Goal: Communication & Community: Answer question/provide support

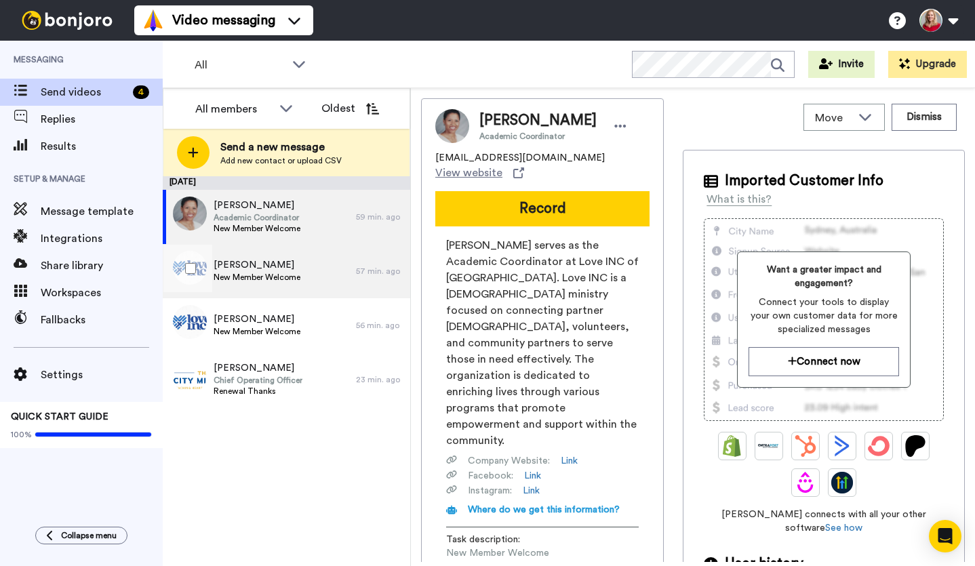
click at [273, 273] on span "New Member Welcome" at bounding box center [257, 277] width 87 height 11
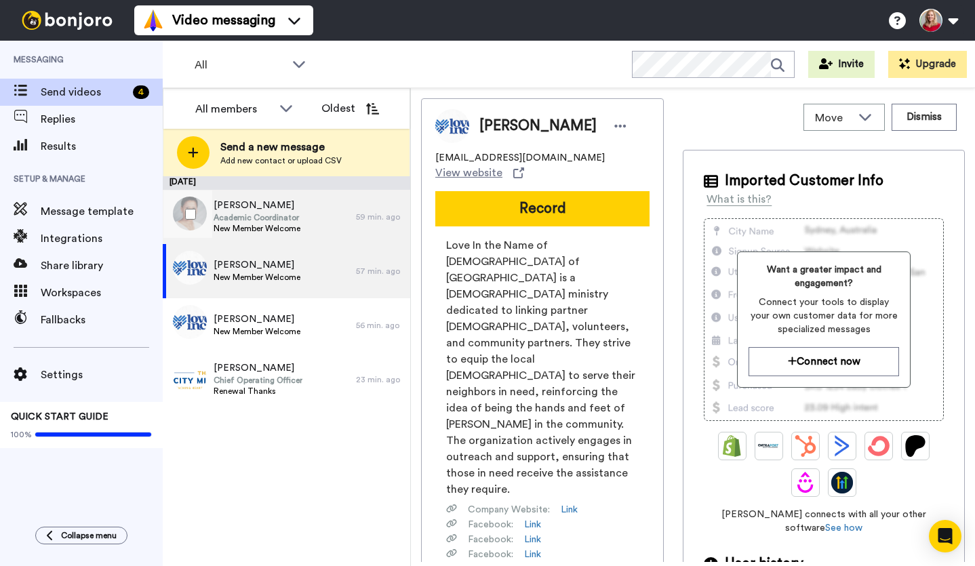
click at [260, 213] on span "Academic Coordinator" at bounding box center [257, 217] width 87 height 11
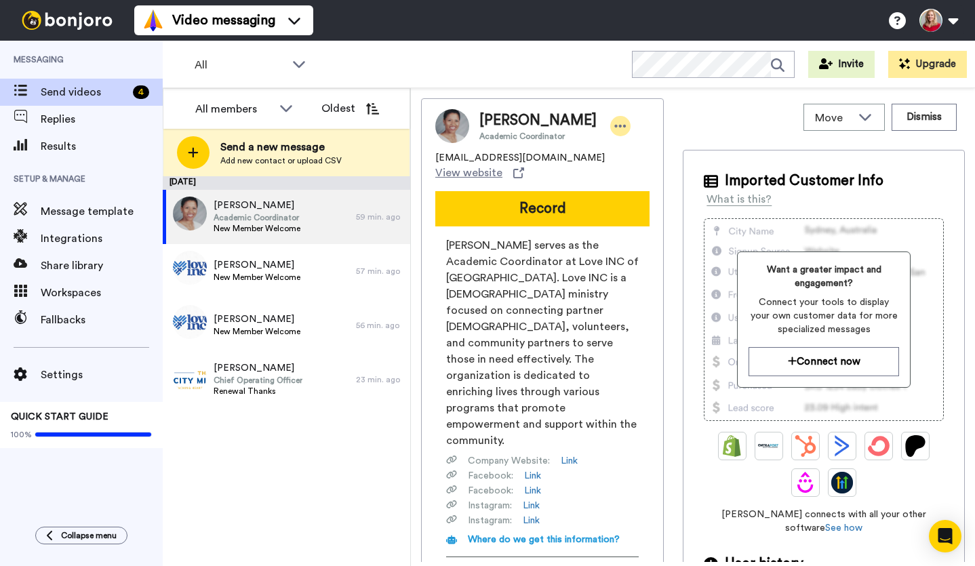
click at [614, 127] on icon at bounding box center [620, 126] width 12 height 14
click at [647, 149] on li "Edit contact" at bounding box center [642, 149] width 98 height 19
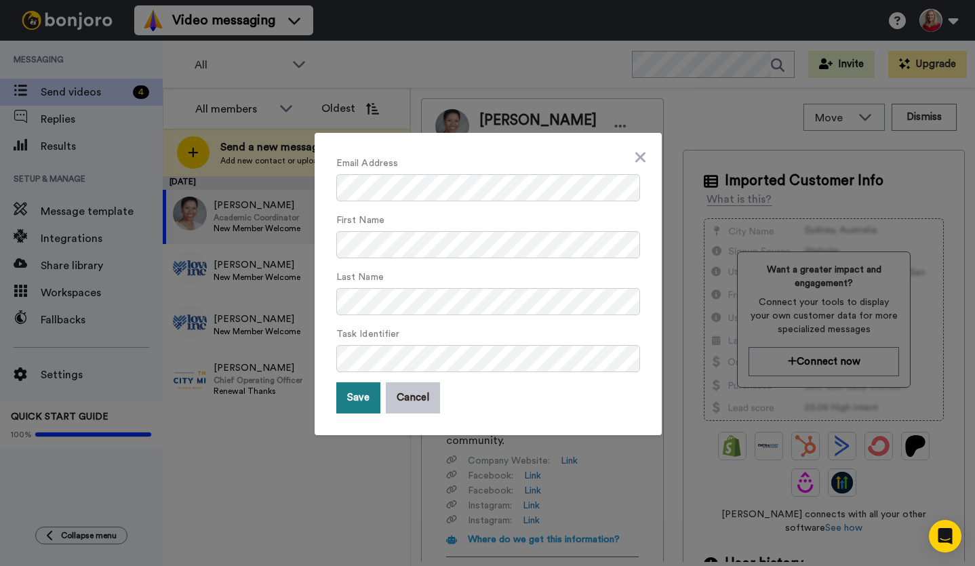
click at [352, 399] on button "Save" at bounding box center [358, 397] width 44 height 31
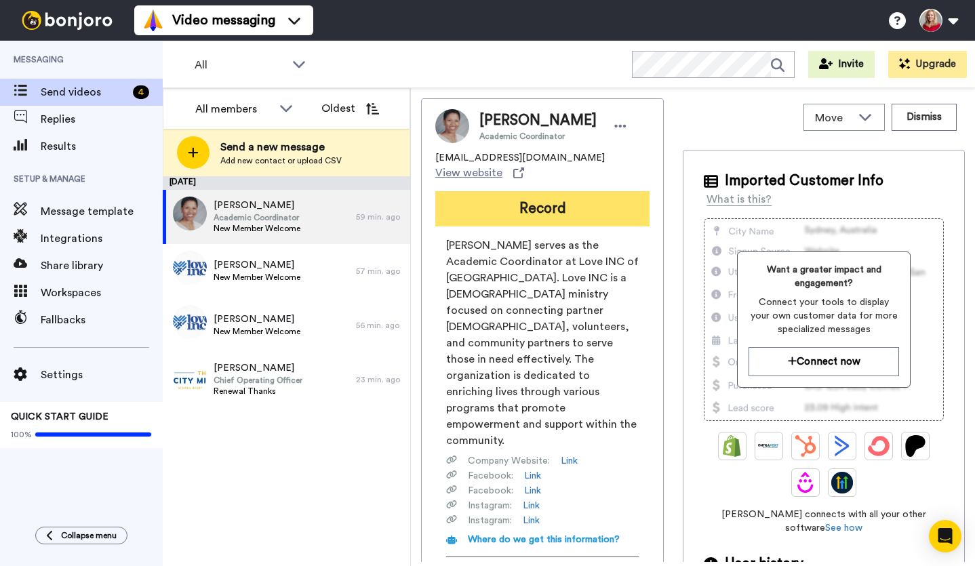
click at [543, 195] on button "Record" at bounding box center [542, 208] width 214 height 35
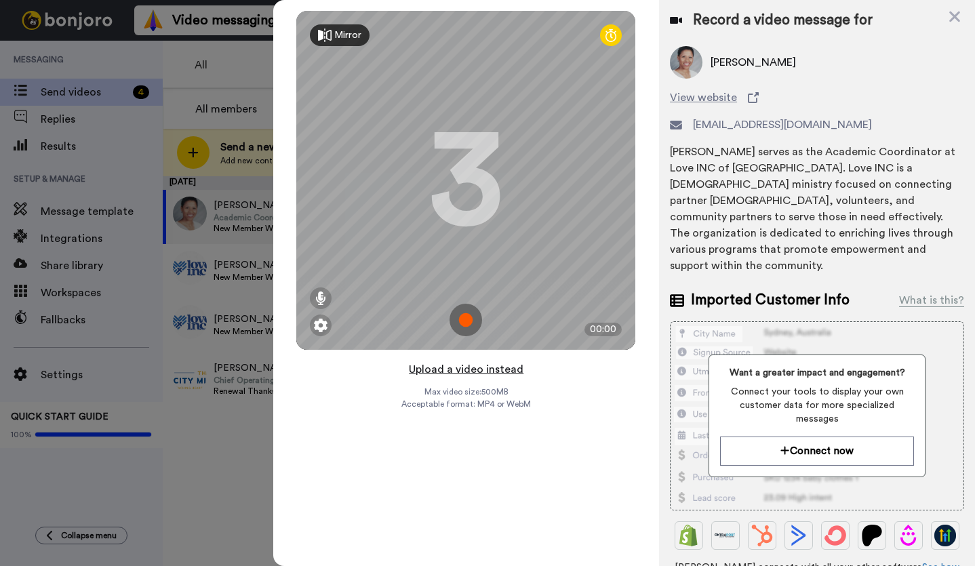
click at [481, 374] on button "Upload a video instead" at bounding box center [466, 370] width 123 height 18
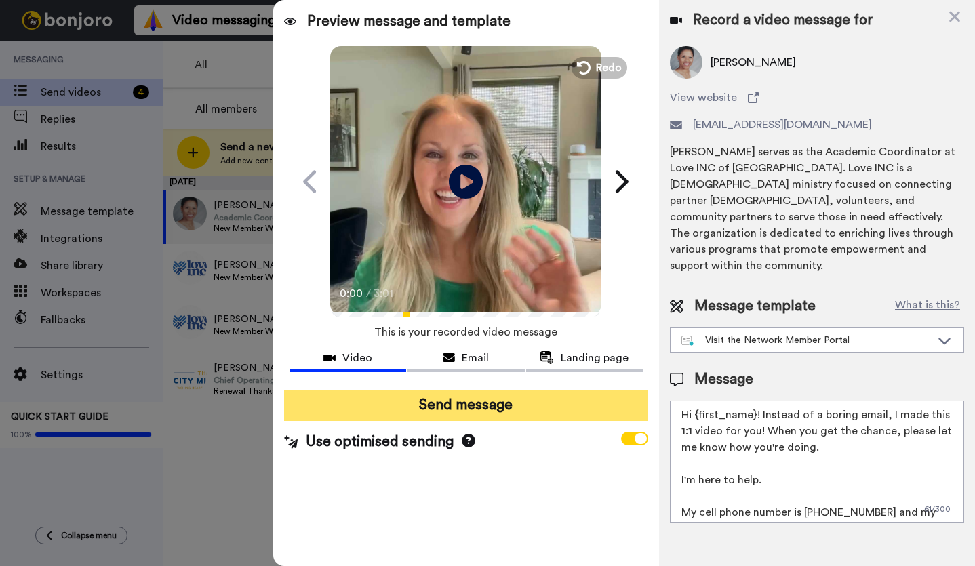
click at [492, 403] on button "Send message" at bounding box center [466, 405] width 364 height 31
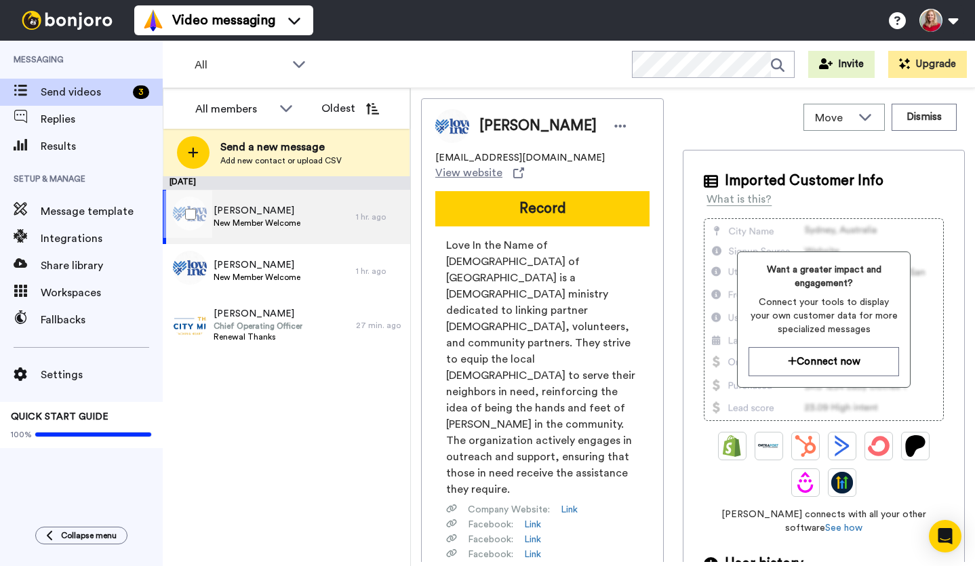
click at [249, 217] on span "Victoria Pekar" at bounding box center [257, 211] width 87 height 14
click at [614, 129] on icon at bounding box center [620, 126] width 12 height 14
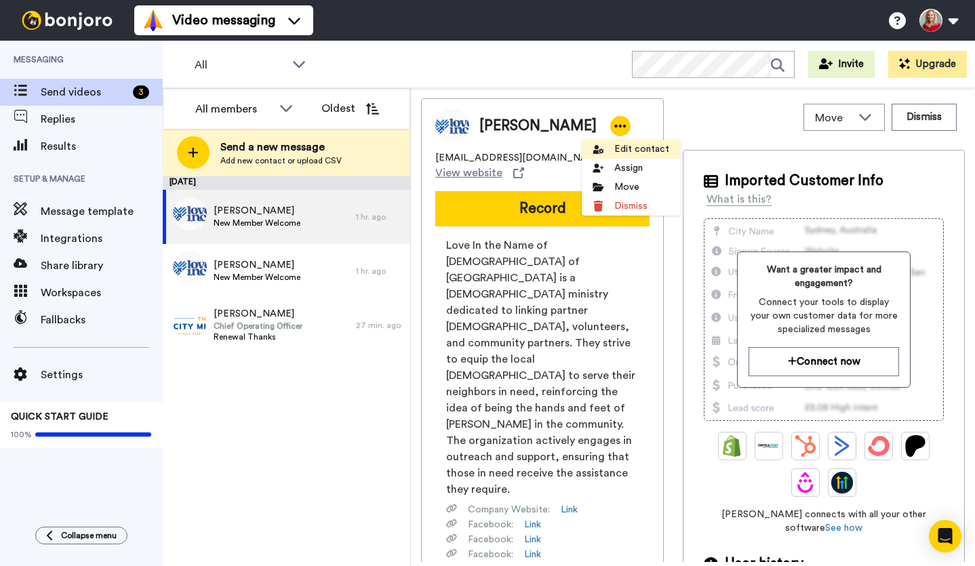
click at [630, 150] on li "Edit contact" at bounding box center [631, 149] width 98 height 19
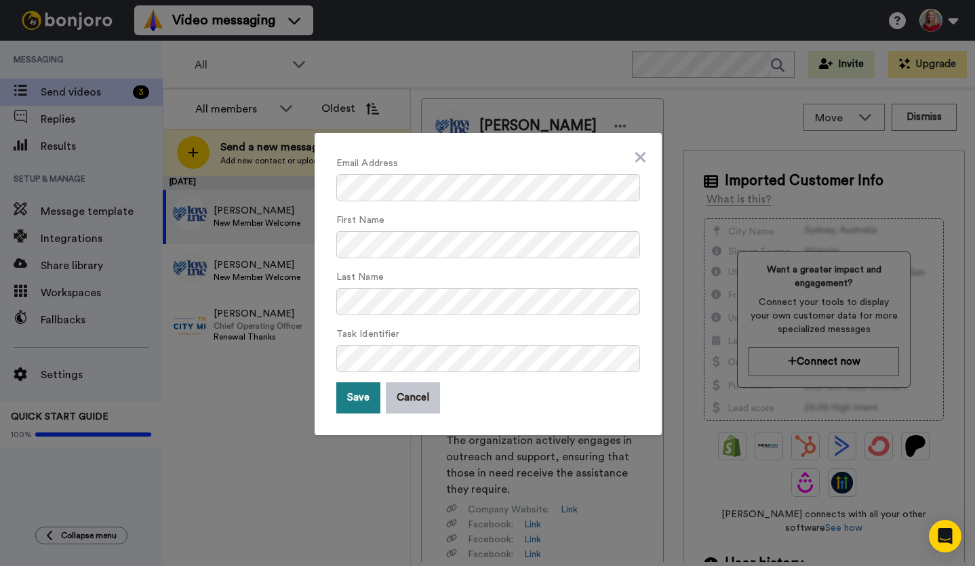
click at [348, 395] on button "Save" at bounding box center [358, 397] width 44 height 31
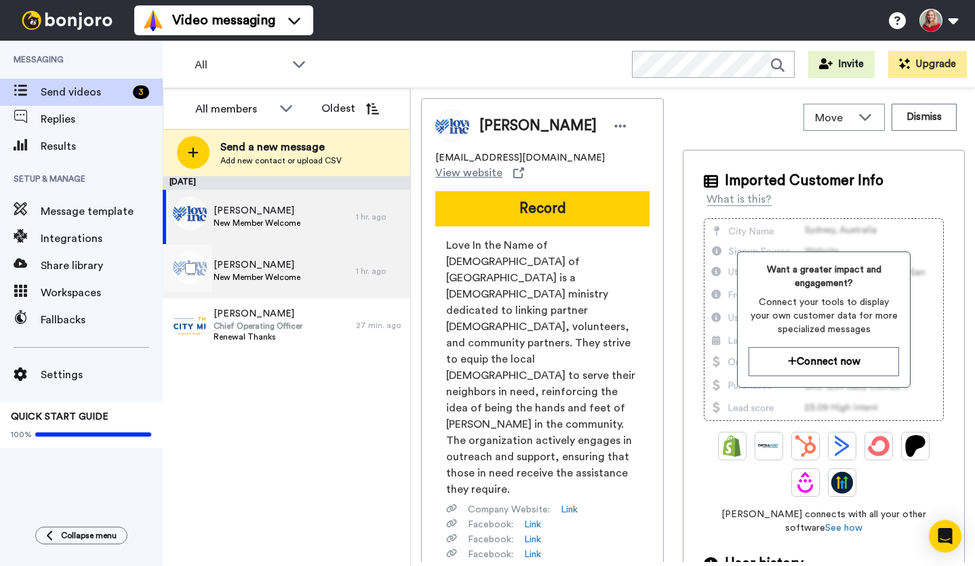
click at [245, 266] on span "Melissa Peters" at bounding box center [257, 265] width 87 height 14
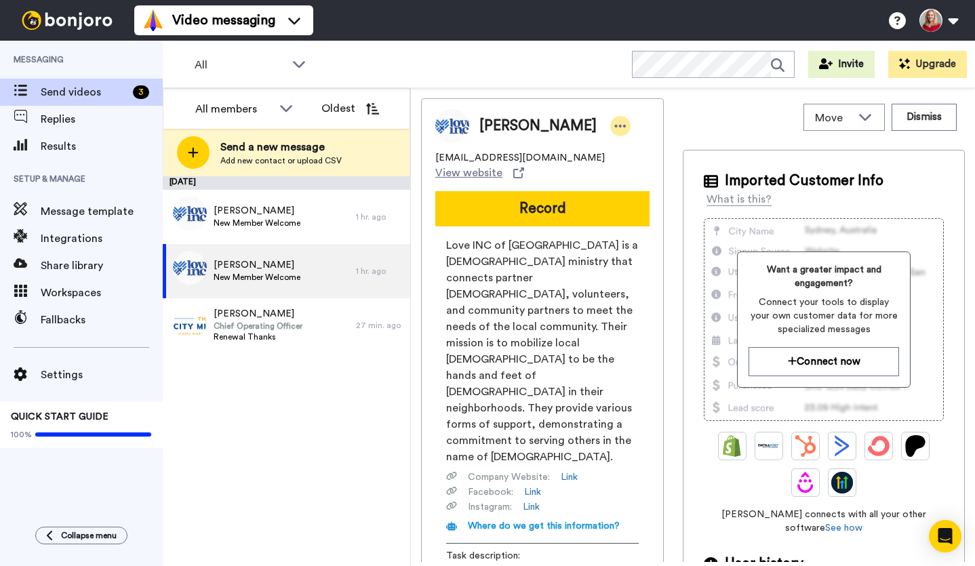
click at [614, 127] on icon at bounding box center [620, 126] width 12 height 14
click at [639, 148] on li "Edit contact" at bounding box center [634, 149] width 98 height 19
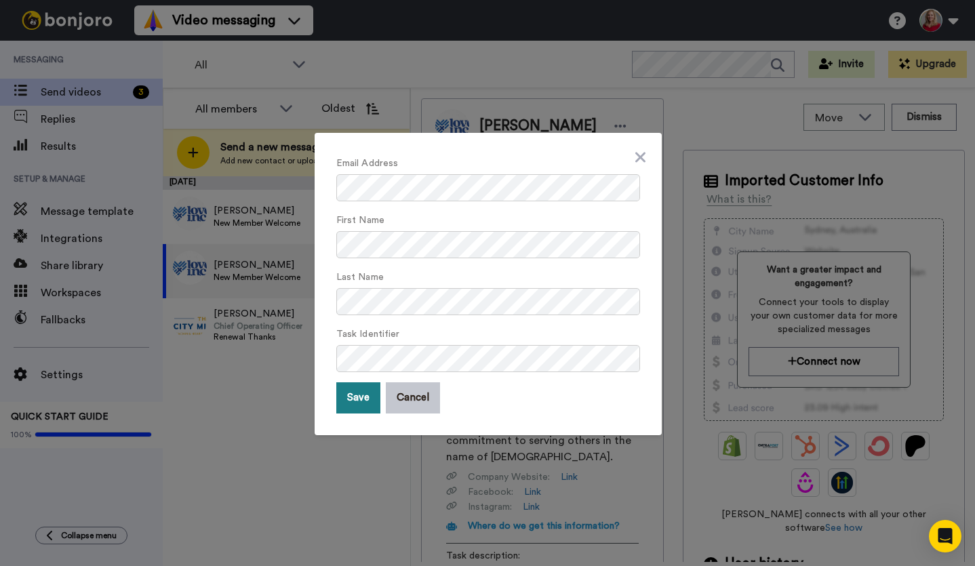
click at [358, 401] on button "Save" at bounding box center [358, 397] width 44 height 31
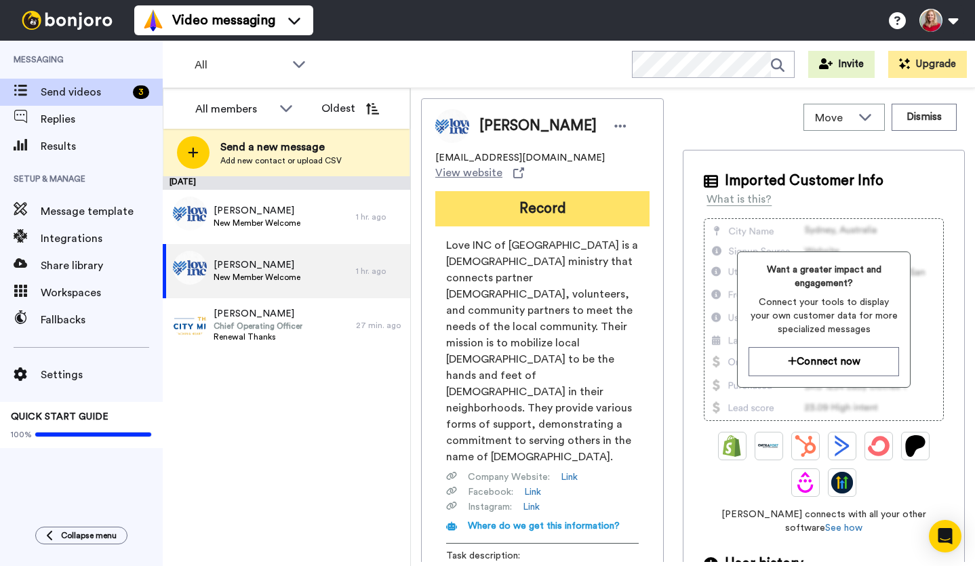
click at [582, 201] on button "Record" at bounding box center [542, 208] width 214 height 35
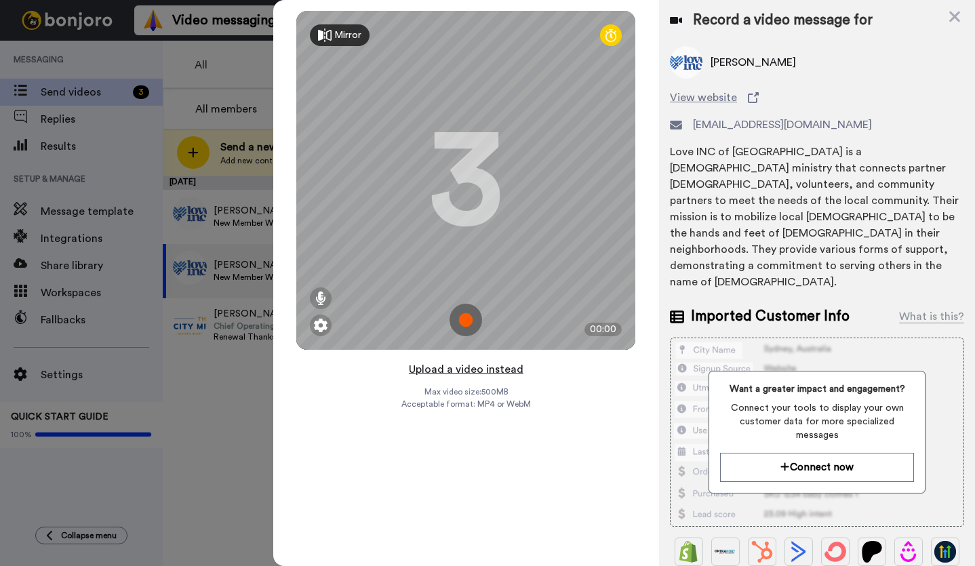
click at [479, 370] on button "Upload a video instead" at bounding box center [466, 370] width 123 height 18
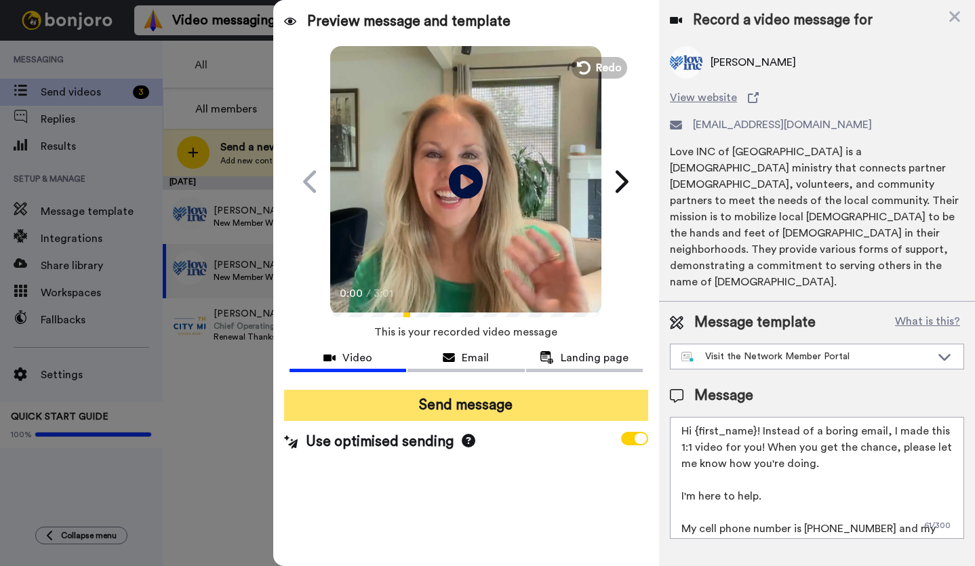
click at [482, 409] on button "Send message" at bounding box center [466, 405] width 364 height 31
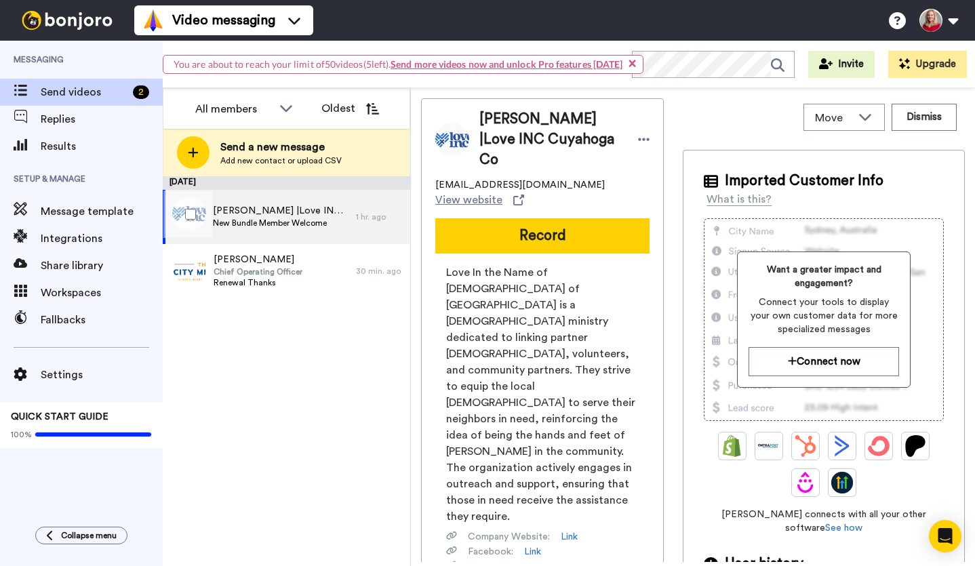
click at [261, 212] on span "[PERSON_NAME] |Love INC Cuyahoga Co" at bounding box center [281, 211] width 136 height 14
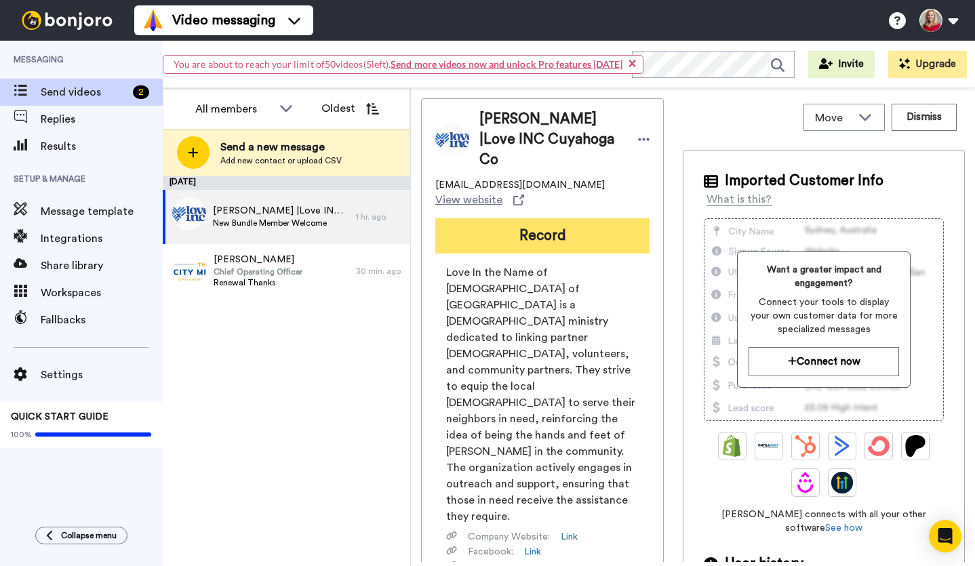
click at [521, 218] on button "Record" at bounding box center [542, 235] width 214 height 35
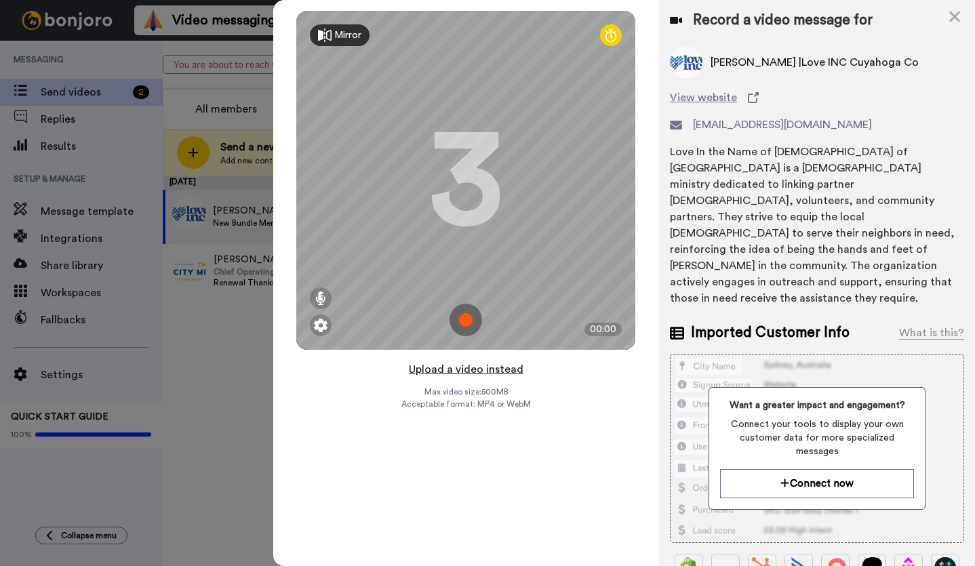
click at [470, 371] on button "Upload a video instead" at bounding box center [466, 370] width 123 height 18
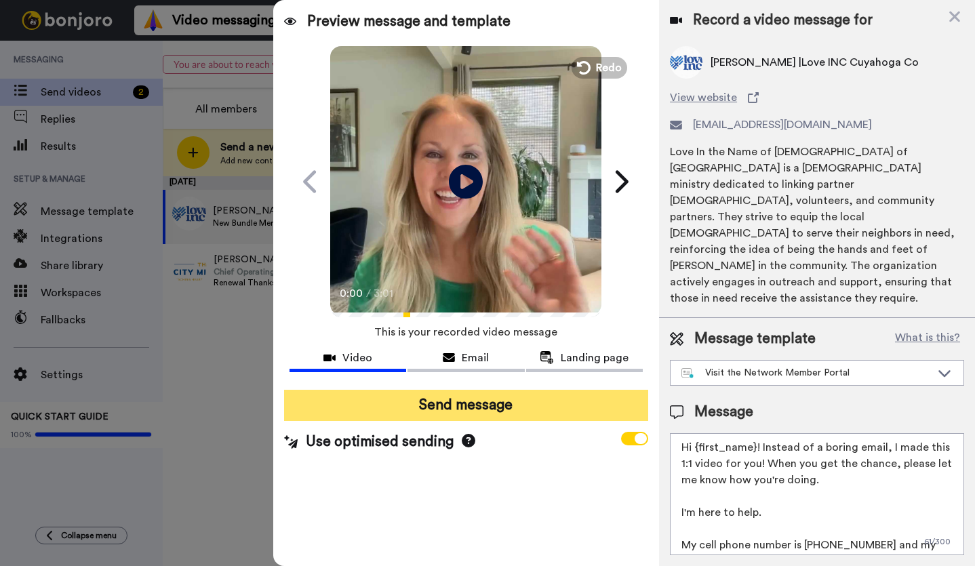
click at [498, 403] on button "Send message" at bounding box center [466, 405] width 364 height 31
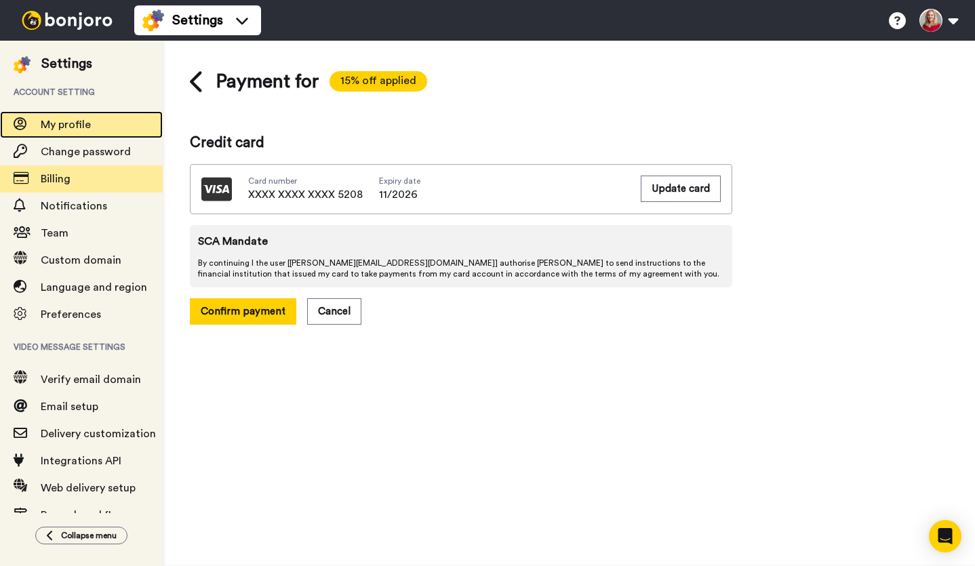
click at [73, 123] on span "My profile" at bounding box center [66, 124] width 50 height 11
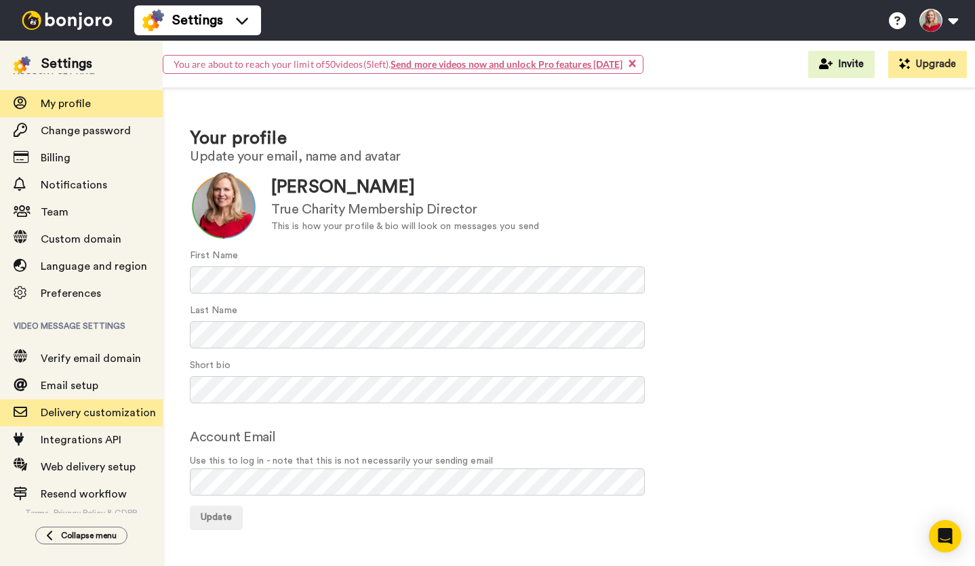
scroll to position [27, 0]
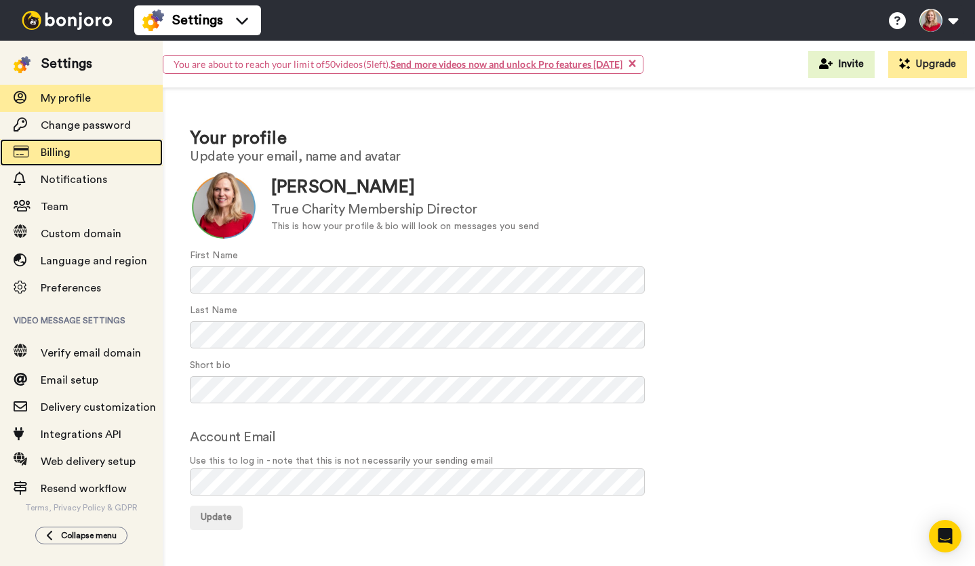
click at [62, 155] on span "Billing" at bounding box center [56, 152] width 30 height 11
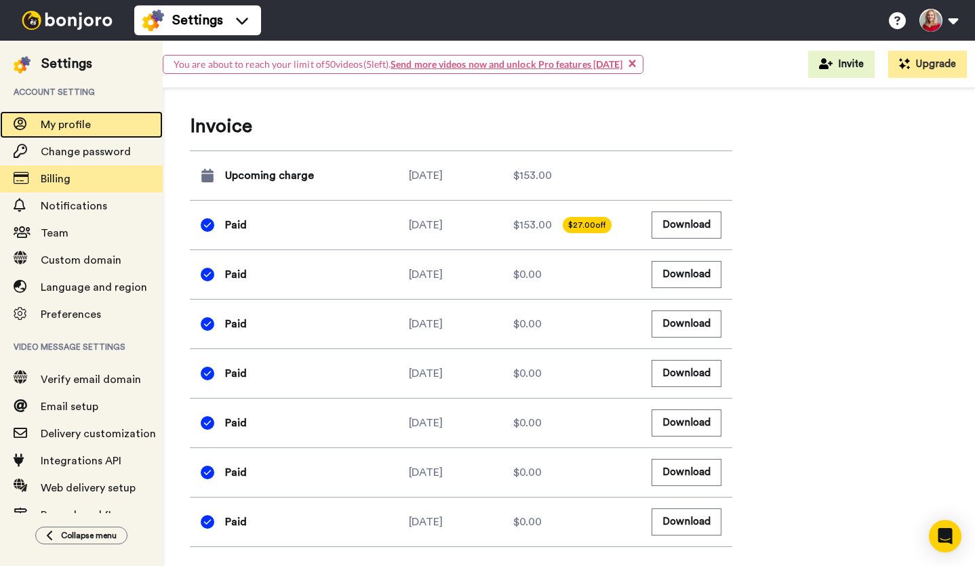
click at [71, 123] on span "My profile" at bounding box center [66, 124] width 50 height 11
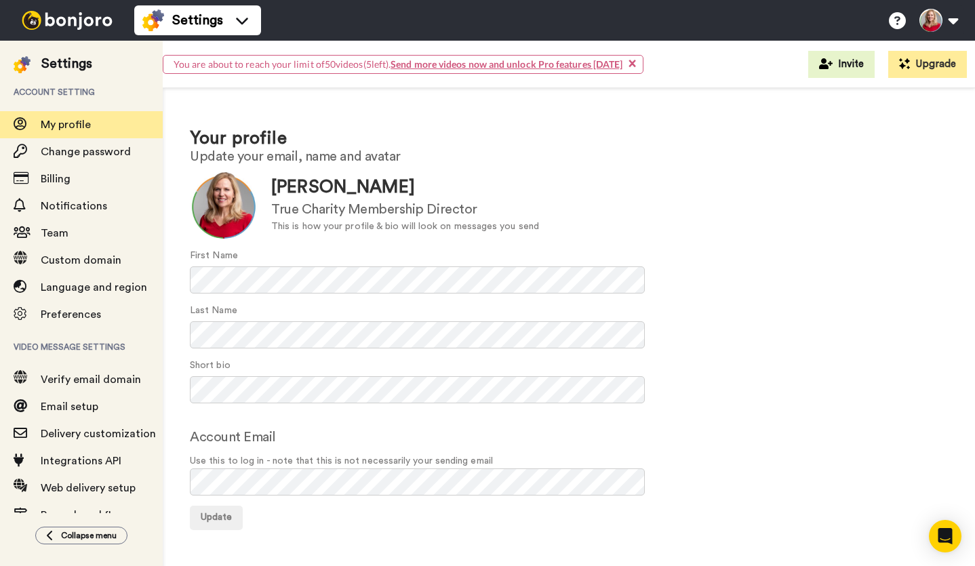
click at [795, 235] on div "Update [PERSON_NAME] True Charity Membership Director This is how your profile …" at bounding box center [569, 205] width 758 height 68
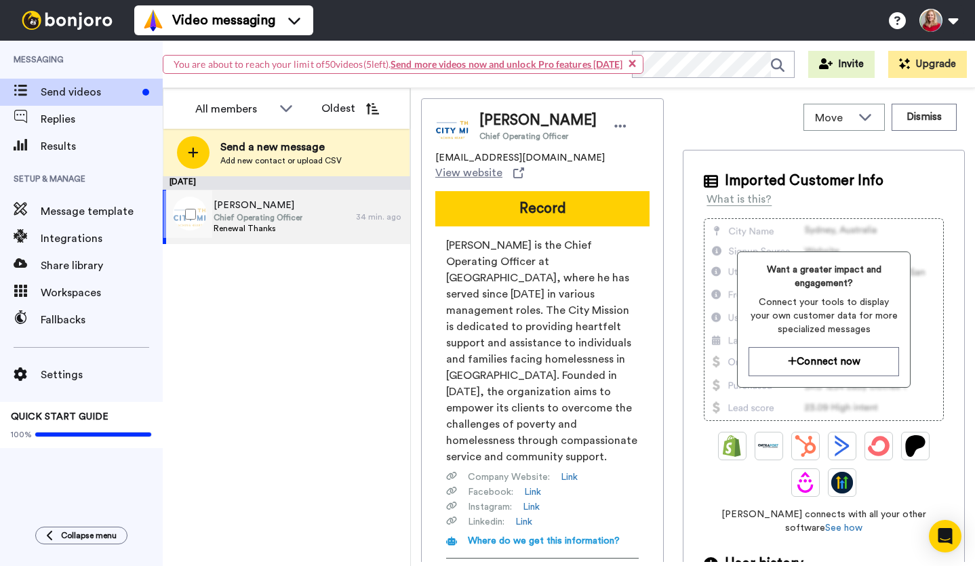
click at [259, 220] on span "Chief Operating Officer" at bounding box center [258, 217] width 89 height 11
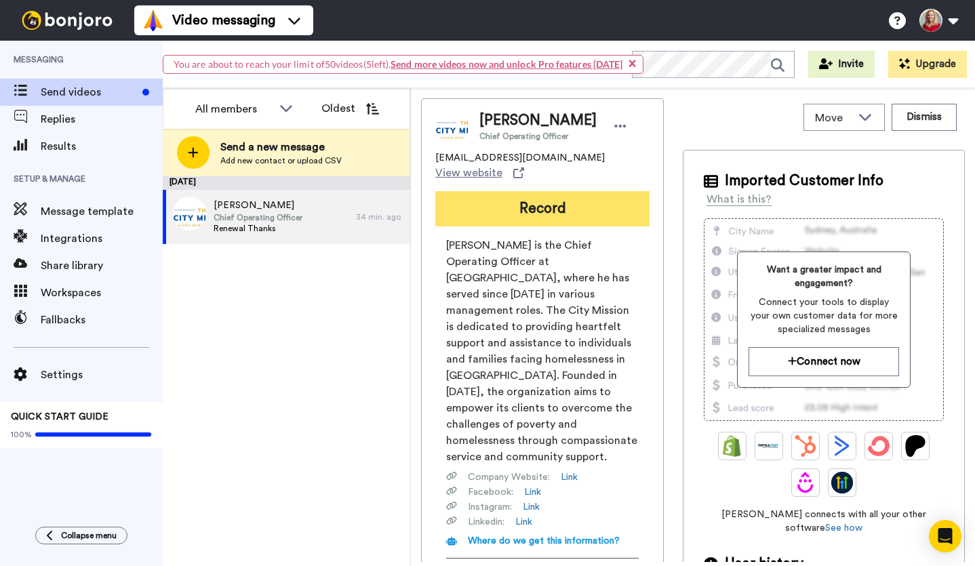
click at [526, 207] on button "Record" at bounding box center [542, 208] width 214 height 35
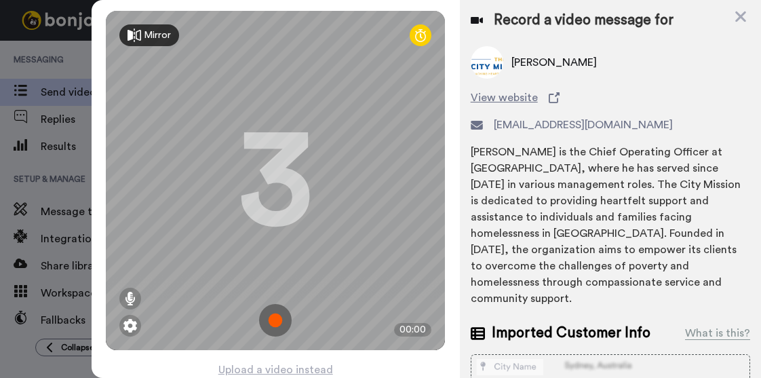
click at [267, 318] on img at bounding box center [275, 320] width 33 height 33
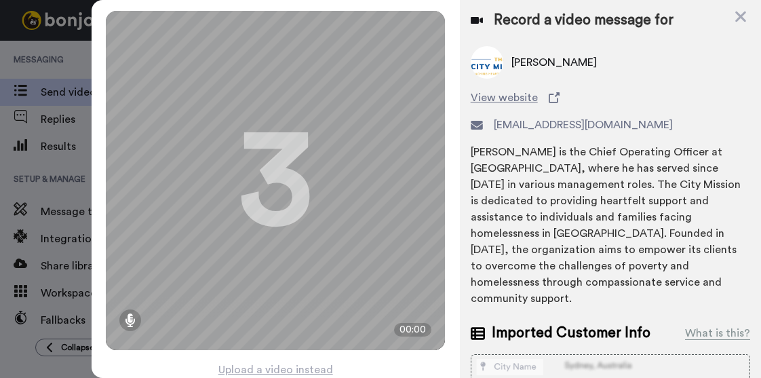
click at [267, 318] on div "Mirror Redo 3 00:00" at bounding box center [275, 180] width 339 height 339
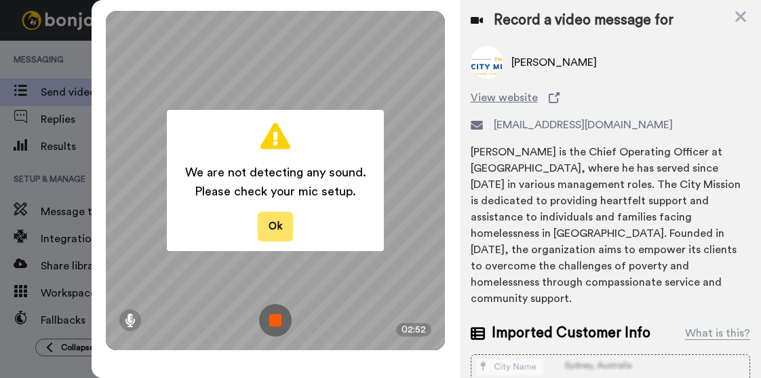
click at [273, 224] on button "Ok" at bounding box center [275, 226] width 35 height 29
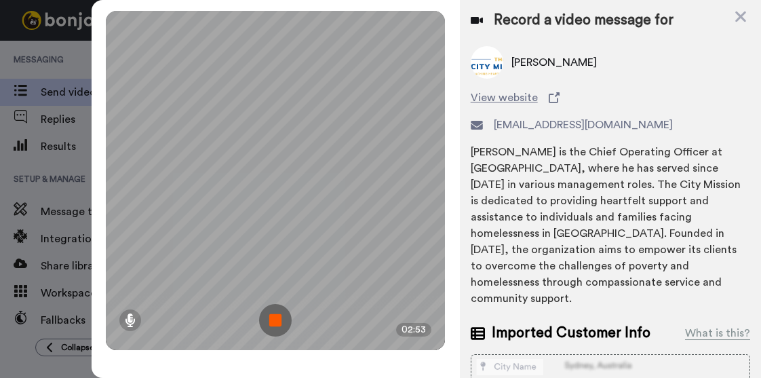
click at [272, 321] on img at bounding box center [275, 320] width 33 height 33
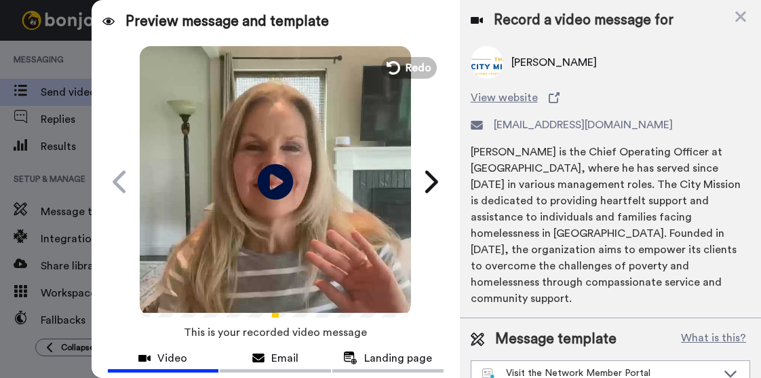
click at [268, 180] on icon "Play/Pause" at bounding box center [276, 181] width 36 height 64
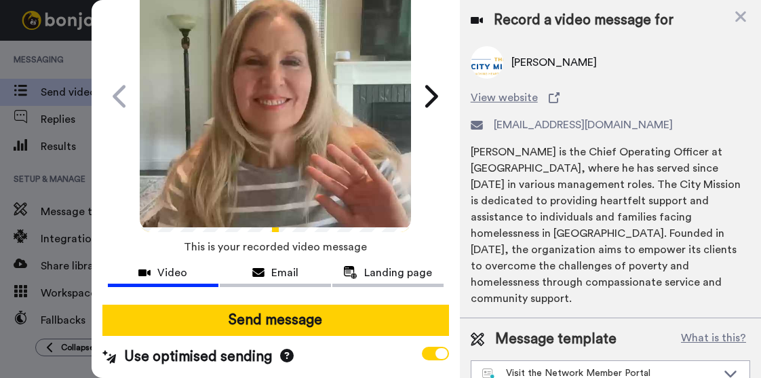
scroll to position [93, 0]
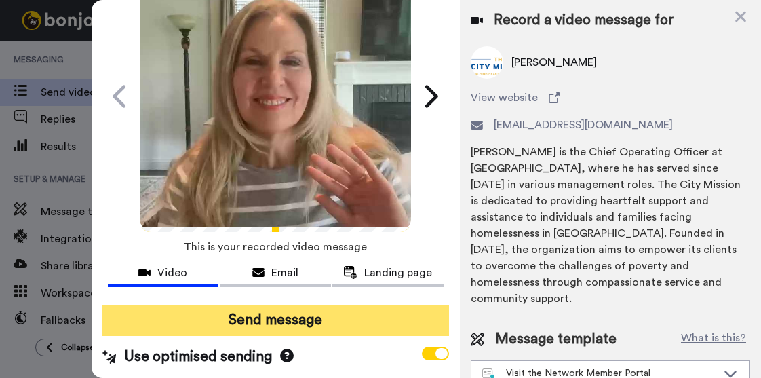
click at [274, 313] on button "Send message" at bounding box center [275, 319] width 346 height 31
